Goal: Task Accomplishment & Management: Complete application form

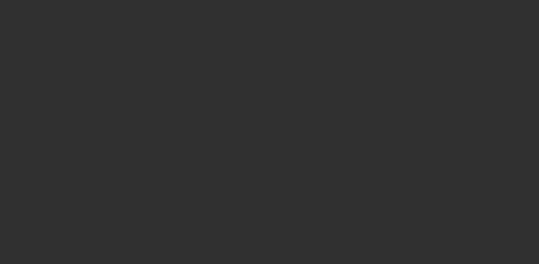
click at [394, 178] on div at bounding box center [269, 132] width 539 height 264
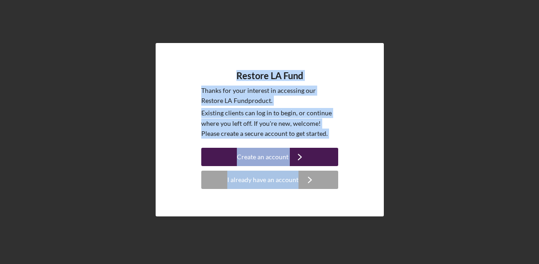
click at [270, 158] on div "Create an account" at bounding box center [263, 157] width 52 height 18
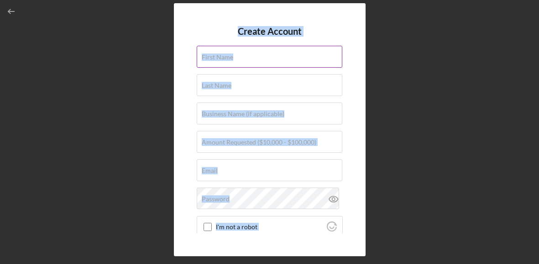
click at [241, 60] on input "First Name" at bounding box center [270, 57] width 146 height 22
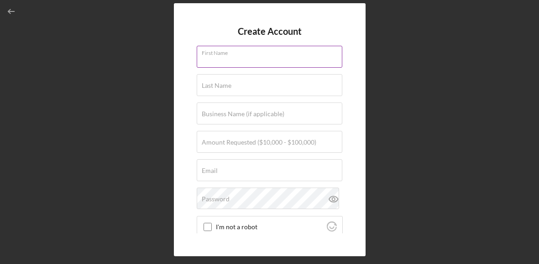
type input "[PERSON_NAME]"
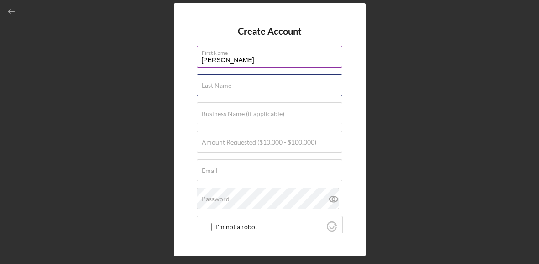
type input "Hill"
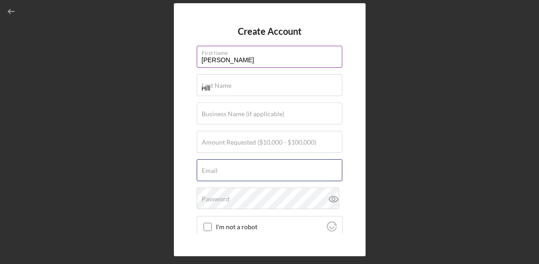
type input "[EMAIL_ADDRESS][DOMAIN_NAME]"
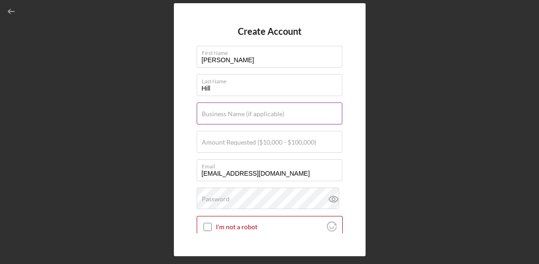
click at [264, 119] on input "Business Name (if applicable)" at bounding box center [270, 113] width 146 height 22
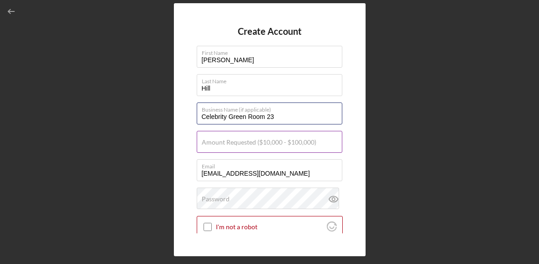
type input "Celebrity Green Room 23"
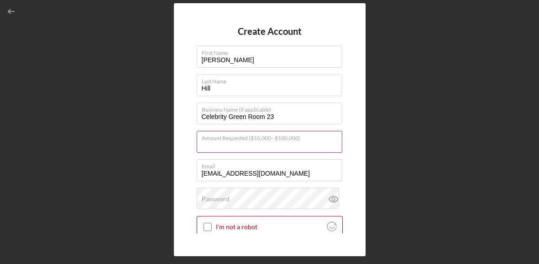
click at [271, 148] on input "Amount Requested ($10,000 - $100,000)" at bounding box center [270, 142] width 146 height 22
type input "$500,000"
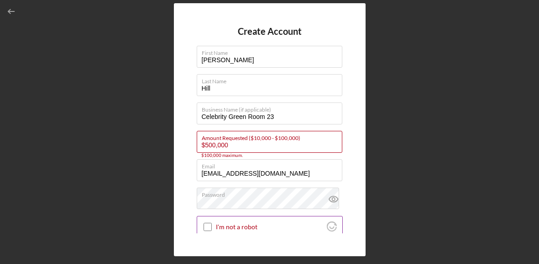
click at [206, 226] on input "I'm not a robot" at bounding box center [208, 226] width 8 height 8
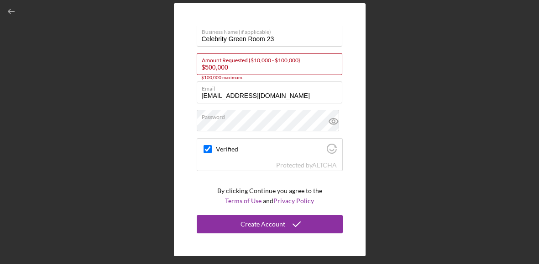
scroll to position [77, 0]
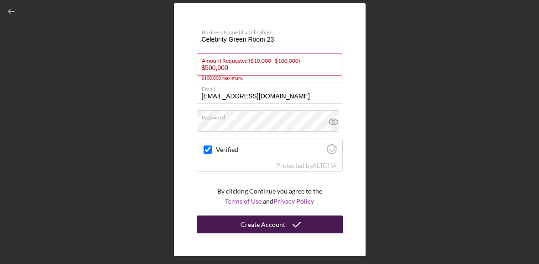
click at [312, 221] on button "Create Account" at bounding box center [270, 224] width 146 height 18
click at [273, 222] on div "Create Account" at bounding box center [263, 224] width 45 height 18
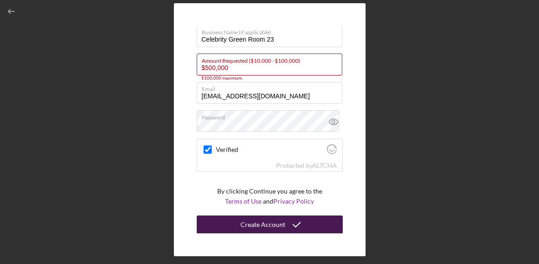
click at [273, 222] on div "Create Account" at bounding box center [263, 224] width 45 height 18
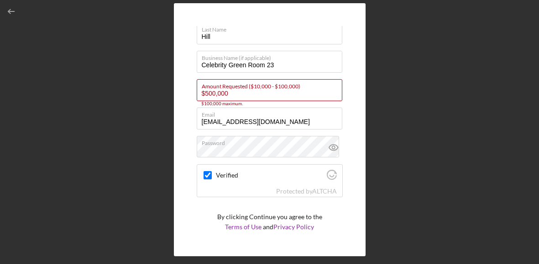
scroll to position [38, 0]
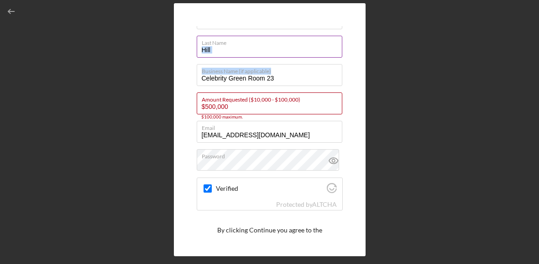
drag, startPoint x: 341, startPoint y: 98, endPoint x: 333, endPoint y: 44, distance: 54.9
click at [333, 44] on form "Create Account First Name [PERSON_NAME] Last Name [PERSON_NAME] Business Name (…" at bounding box center [270, 129] width 146 height 207
drag, startPoint x: 340, startPoint y: 63, endPoint x: 336, endPoint y: 42, distance: 22.2
click at [336, 42] on form "Create Account First Name [PERSON_NAME] Last Name [PERSON_NAME] Business Name (…" at bounding box center [270, 129] width 146 height 207
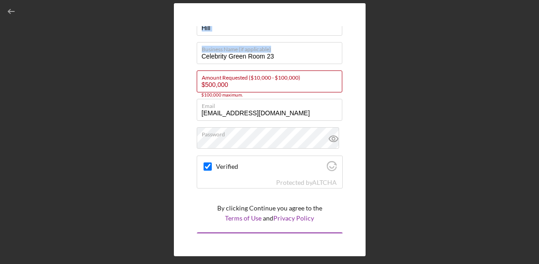
scroll to position [61, 0]
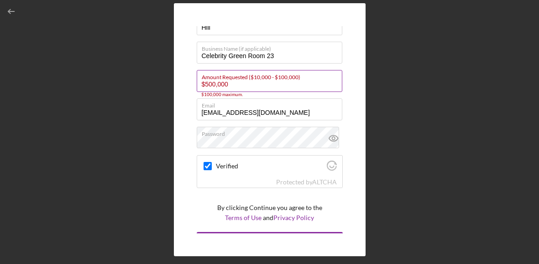
click at [332, 88] on input "$500,000" at bounding box center [270, 81] width 146 height 22
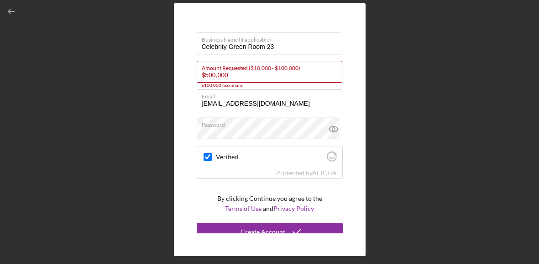
scroll to position [77, 0]
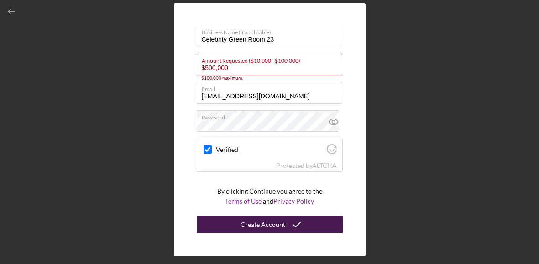
click at [278, 219] on div "Create Account" at bounding box center [263, 224] width 45 height 18
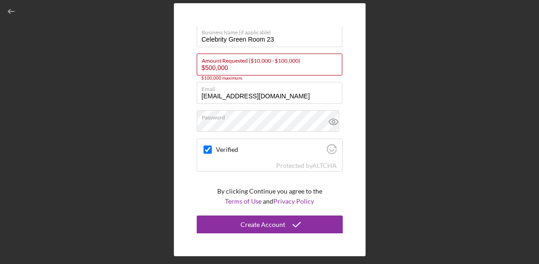
click at [283, 236] on div "Create Account First Name [PERSON_NAME] Last Name [PERSON_NAME] Business Name (…" at bounding box center [270, 129] width 192 height 253
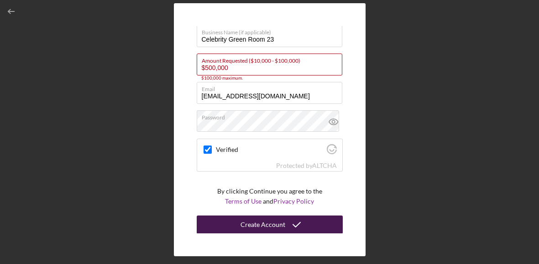
click at [295, 224] on icon "submit" at bounding box center [296, 224] width 23 height 23
click at [295, 224] on polyline "submit" at bounding box center [296, 224] width 7 height 5
click at [295, 224] on icon "submit" at bounding box center [296, 224] width 23 height 23
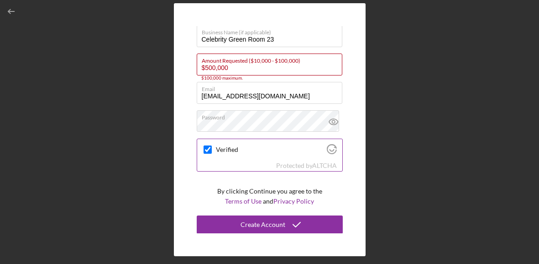
click at [330, 151] on icon "Visit Altcha.org" at bounding box center [332, 149] width 10 height 10
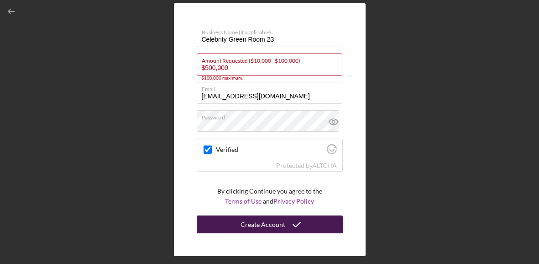
click at [281, 216] on div "Create Account" at bounding box center [263, 224] width 45 height 18
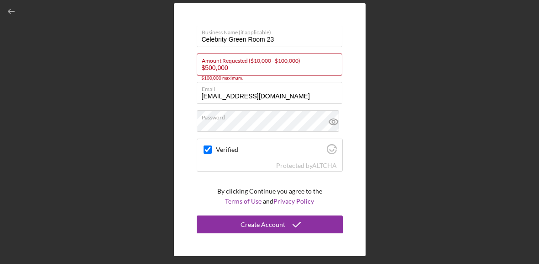
click at [273, 206] on form "Create Account First Name [PERSON_NAME] Last Name [PERSON_NAME] Business Name (…" at bounding box center [270, 129] width 146 height 207
click at [279, 235] on div "Create Account First Name [PERSON_NAME] Last Name [PERSON_NAME] Business Name (…" at bounding box center [270, 129] width 192 height 253
click at [539, 84] on div "Create Account First Name [PERSON_NAME] Last Name [PERSON_NAME] Business Name (…" at bounding box center [269, 132] width 539 height 264
click at [538, 86] on div "Create Account First Name [PERSON_NAME] Last Name [PERSON_NAME] Business Name (…" at bounding box center [269, 132] width 539 height 264
click at [536, 225] on div "Create Account First Name [PERSON_NAME] Last Name [PERSON_NAME] Business Name (…" at bounding box center [269, 132] width 539 height 264
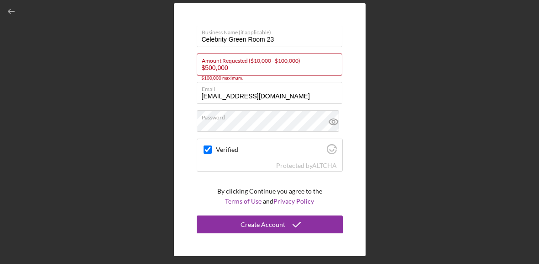
click at [142, 146] on div "Create Account First Name [PERSON_NAME] Last Name [PERSON_NAME] Business Name (…" at bounding box center [270, 129] width 530 height 259
checkbox input "false"
click at [10, 15] on icon "button" at bounding box center [11, 11] width 21 height 21
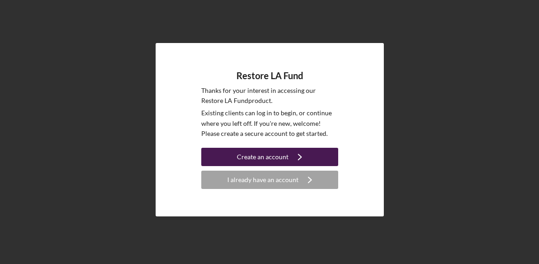
click at [308, 158] on icon "Icon/Navigate" at bounding box center [300, 156] width 23 height 23
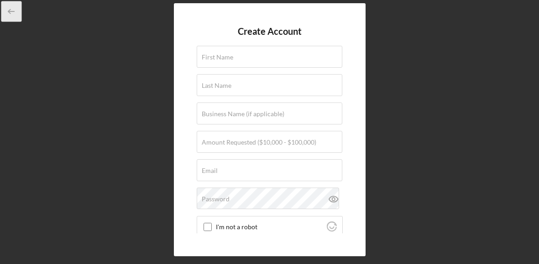
click at [11, 15] on icon "button" at bounding box center [11, 11] width 21 height 21
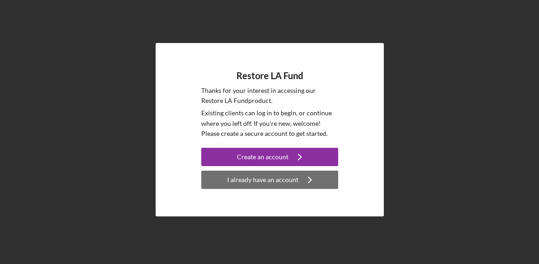
click at [271, 180] on div "I already have an account" at bounding box center [262, 179] width 71 height 18
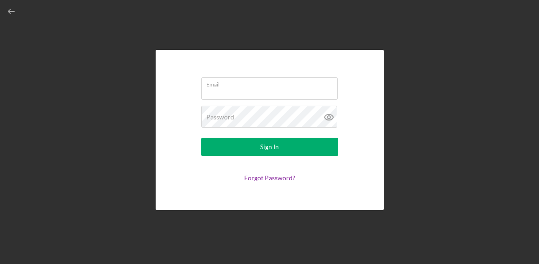
type input "[EMAIL_ADDRESS][DOMAIN_NAME]"
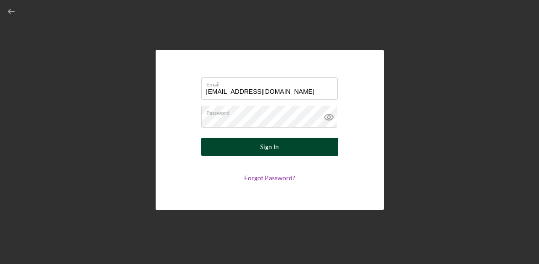
click at [275, 145] on div "Sign In" at bounding box center [269, 146] width 19 height 18
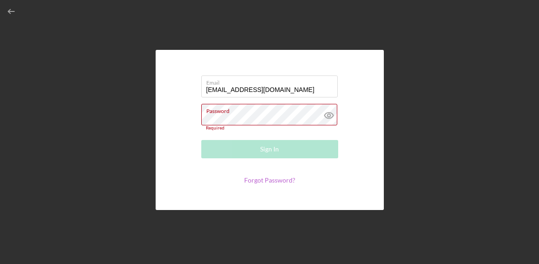
click at [249, 181] on link "Forgot Password?" at bounding box center [269, 180] width 51 height 8
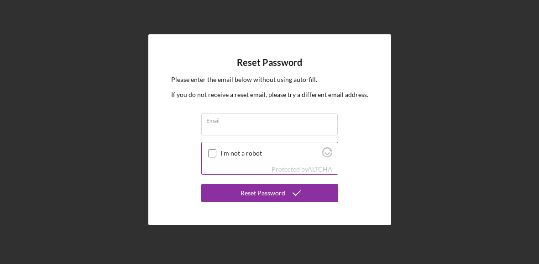
type input "[EMAIL_ADDRESS][DOMAIN_NAME]"
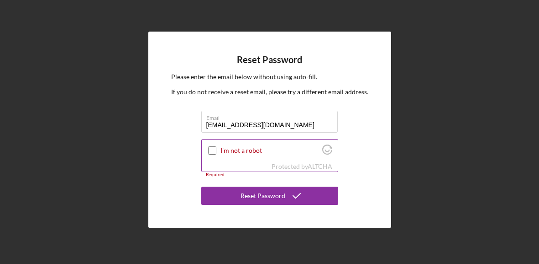
click at [212, 149] on input "I'm not a robot" at bounding box center [212, 150] width 8 height 8
checkbox input "true"
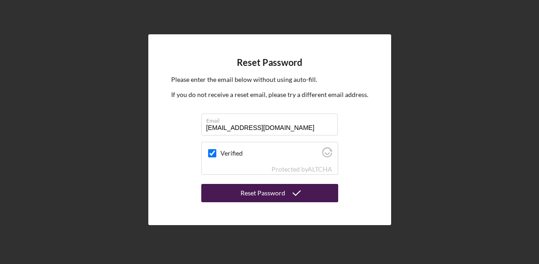
click at [261, 193] on div "Reset Password" at bounding box center [263, 193] width 45 height 18
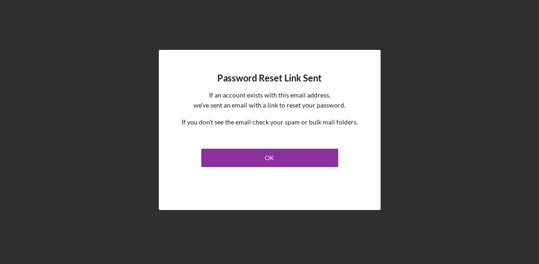
click at [123, 247] on div "Password Reset Link Sent If an account exists with this email address, we've se…" at bounding box center [270, 129] width 530 height 259
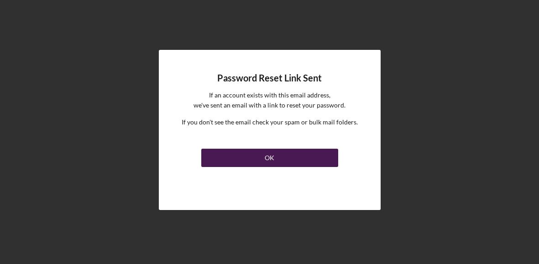
click at [256, 158] on button "OK" at bounding box center [269, 157] width 137 height 18
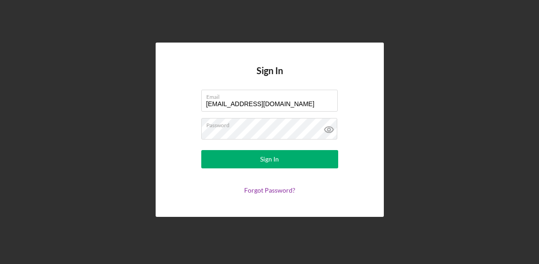
click at [256, 158] on button "Sign In" at bounding box center [269, 159] width 137 height 18
